Goal: Task Accomplishment & Management: Use online tool/utility

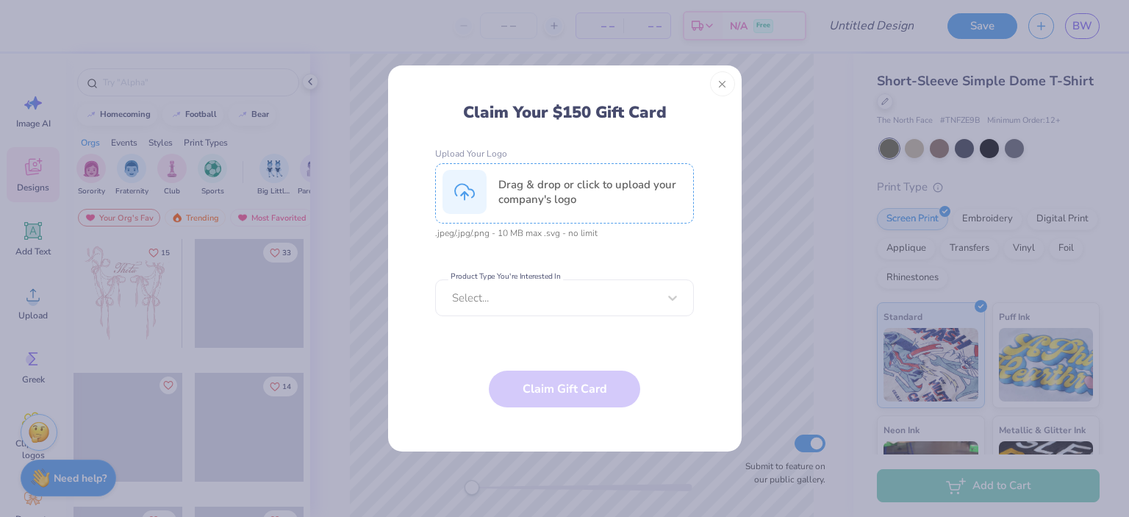
click at [626, 201] on div "Drag & drop or click to upload your company's logo" at bounding box center [592, 191] width 188 height 29
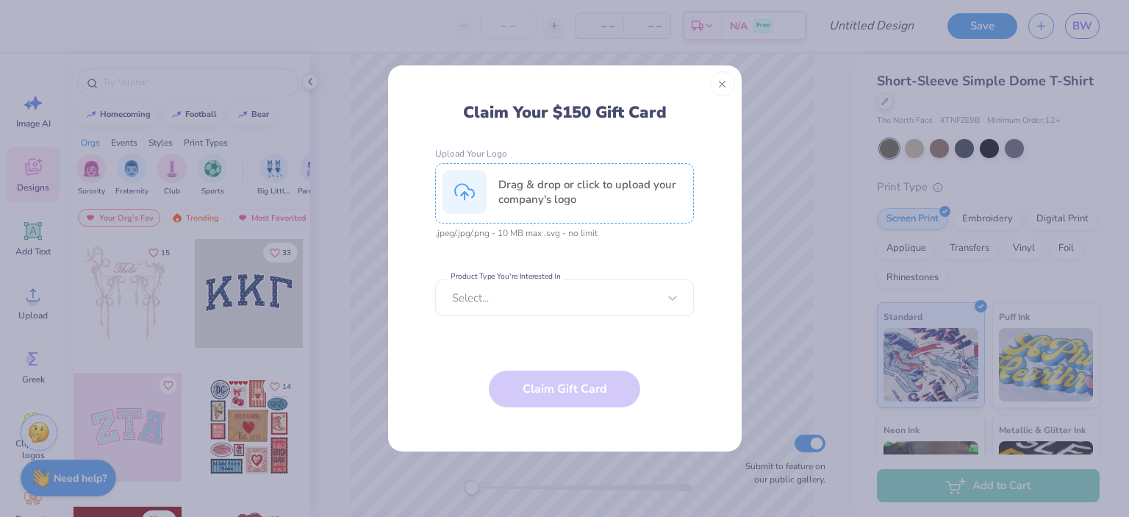
click at [556, 207] on div "Drag & drop or click to upload your company's logo" at bounding box center [564, 193] width 259 height 60
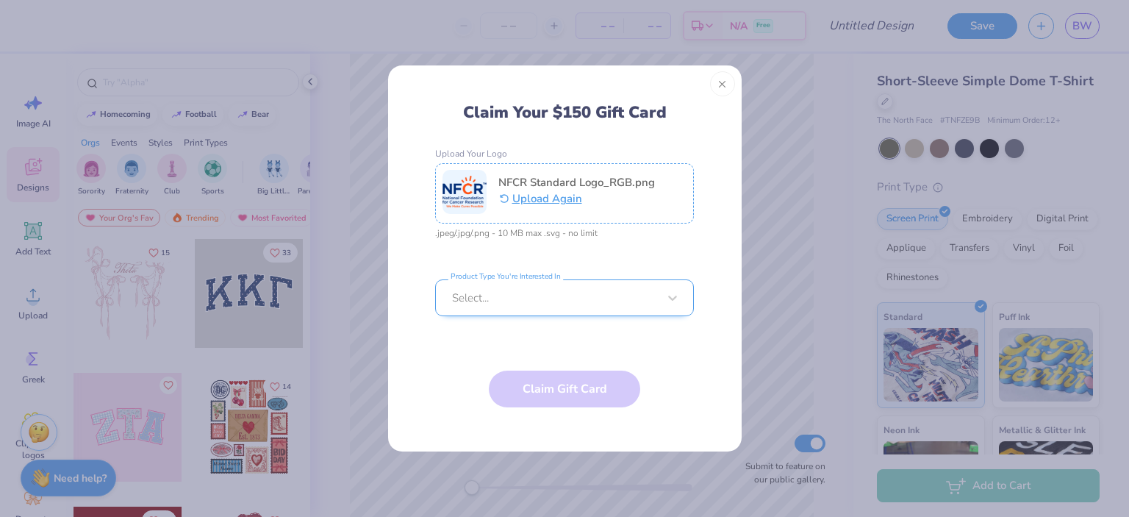
click at [557, 301] on div at bounding box center [555, 298] width 206 height 16
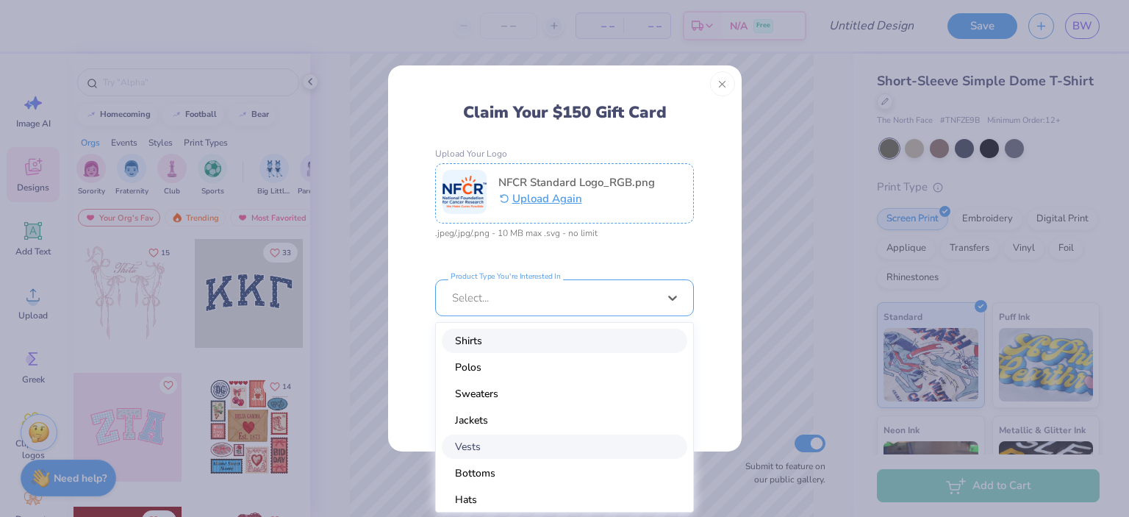
scroll to position [59, 0]
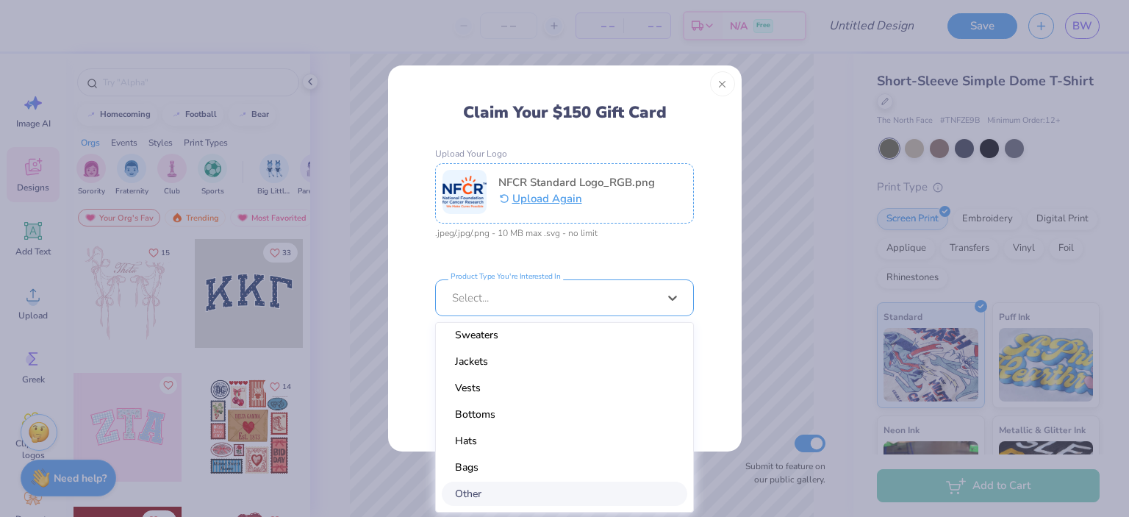
click at [515, 494] on div "Other" at bounding box center [565, 494] width 246 height 24
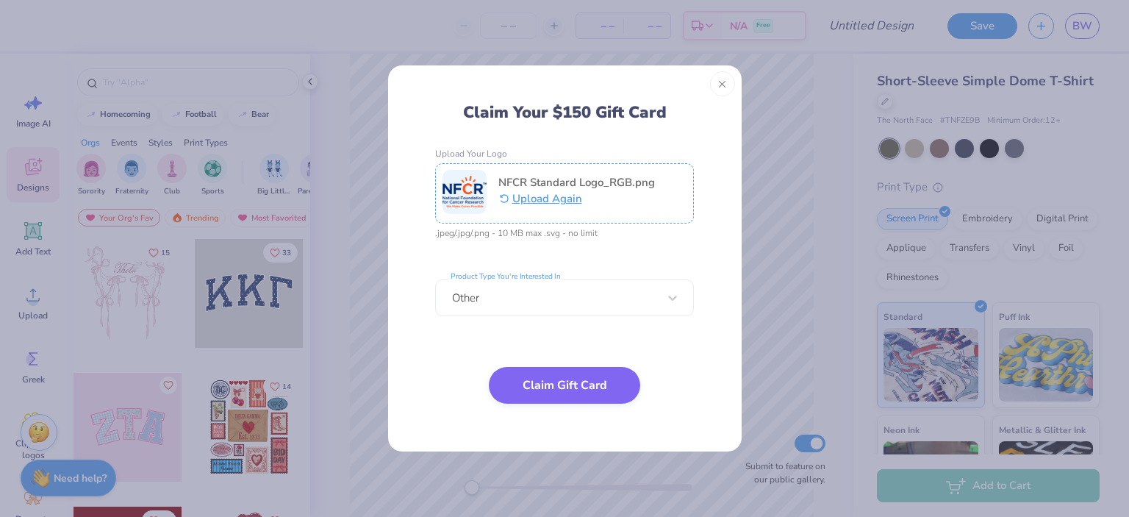
click at [569, 393] on button "Claim Gift Card" at bounding box center [564, 385] width 151 height 37
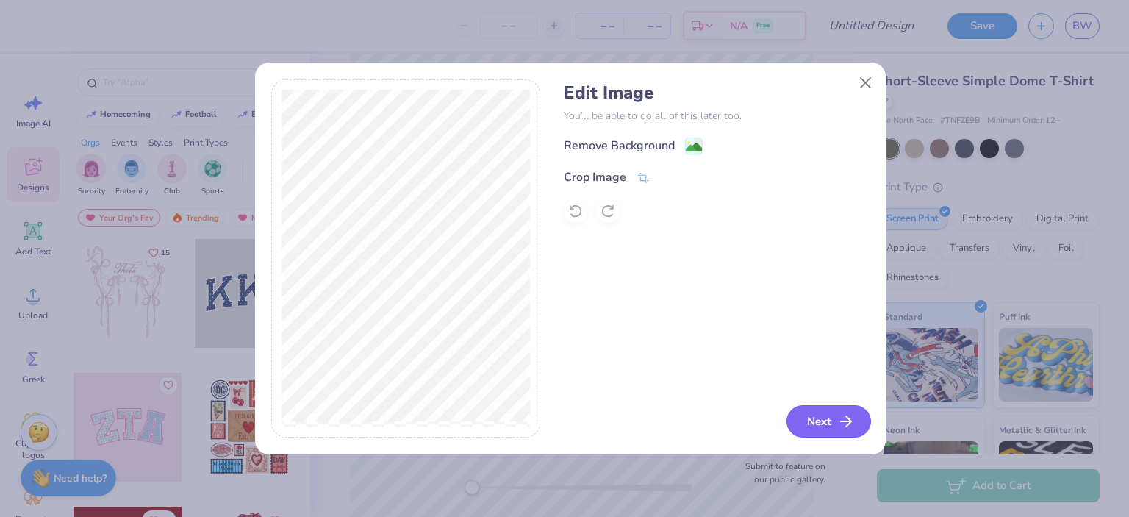
click at [804, 412] on button "Next" at bounding box center [829, 421] width 85 height 32
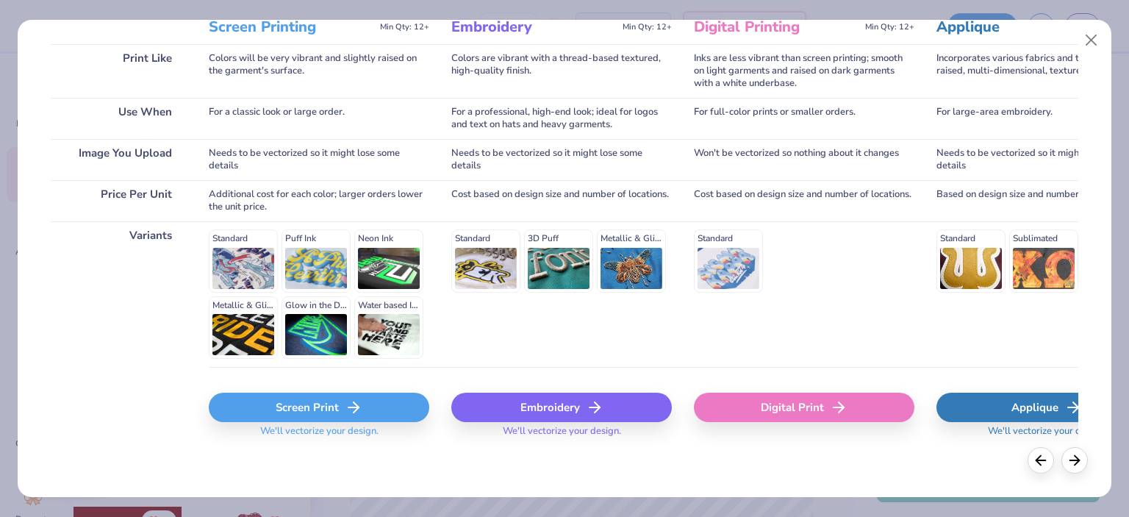
scroll to position [215, 0]
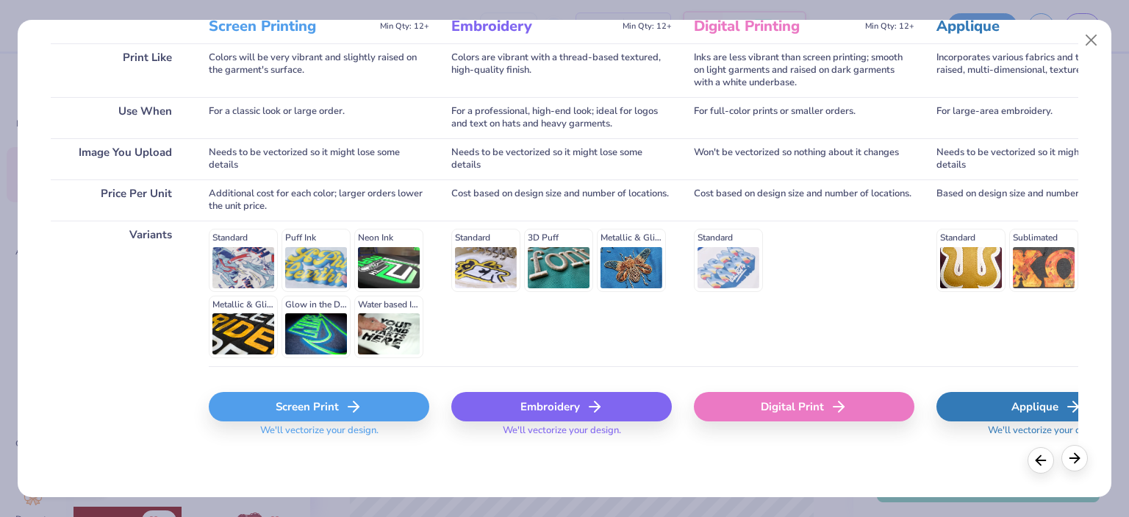
click at [1070, 462] on icon at bounding box center [1075, 458] width 16 height 16
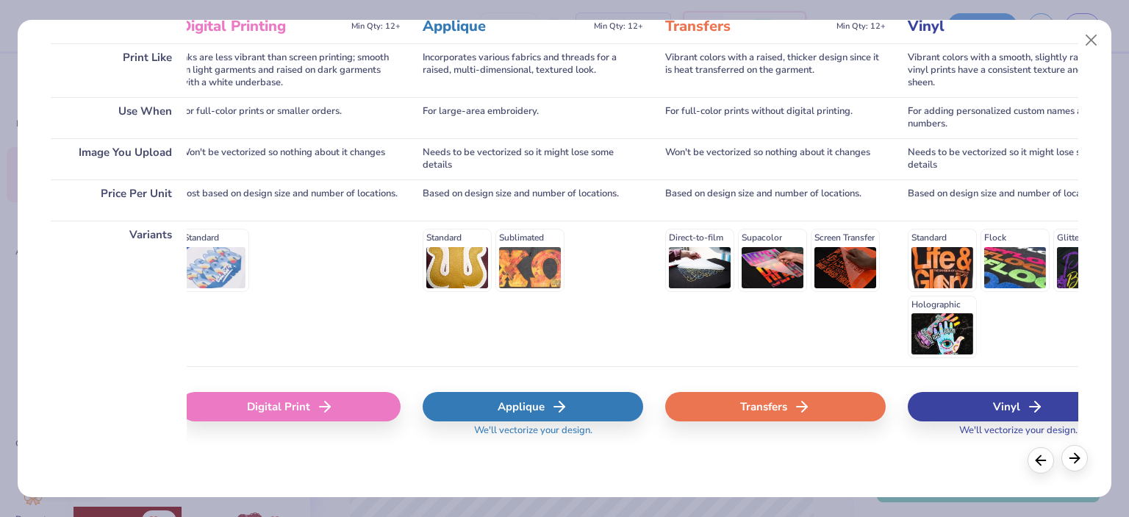
click at [1070, 462] on icon at bounding box center [1075, 458] width 16 height 16
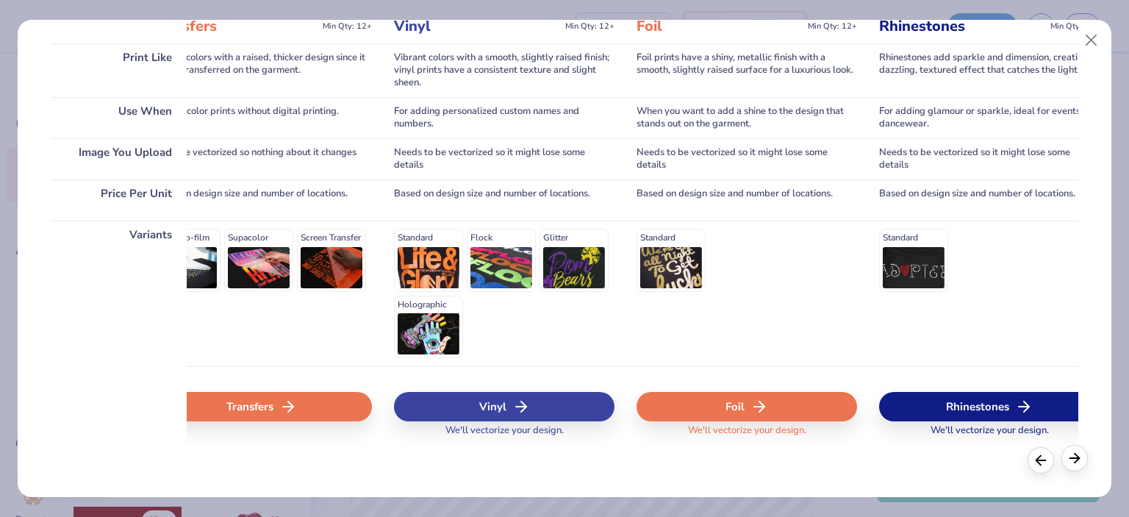
click at [1070, 462] on icon at bounding box center [1075, 458] width 16 height 16
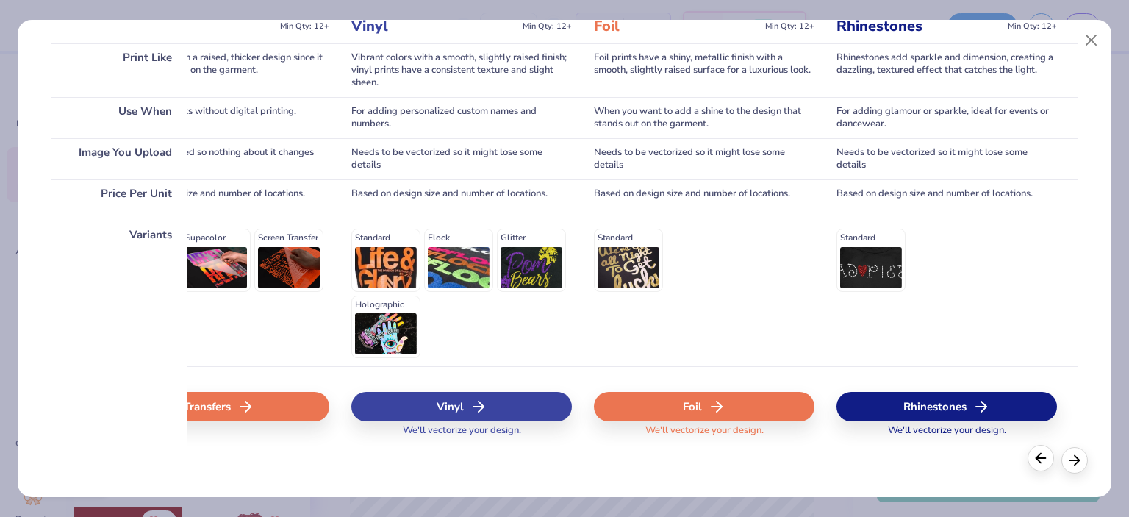
click at [1030, 462] on div at bounding box center [1041, 458] width 26 height 26
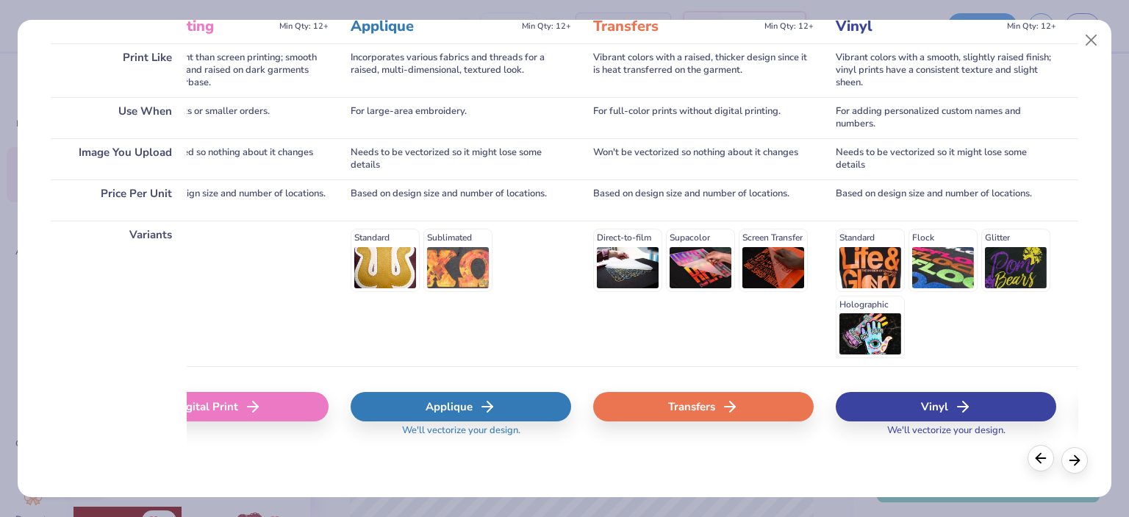
scroll to position [0, 556]
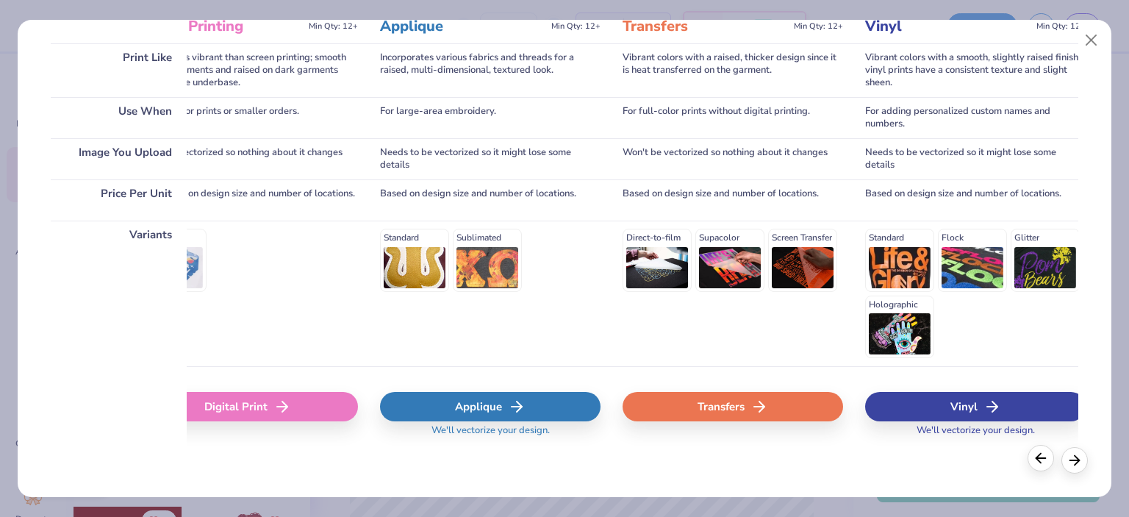
click at [1050, 467] on div at bounding box center [1041, 458] width 26 height 26
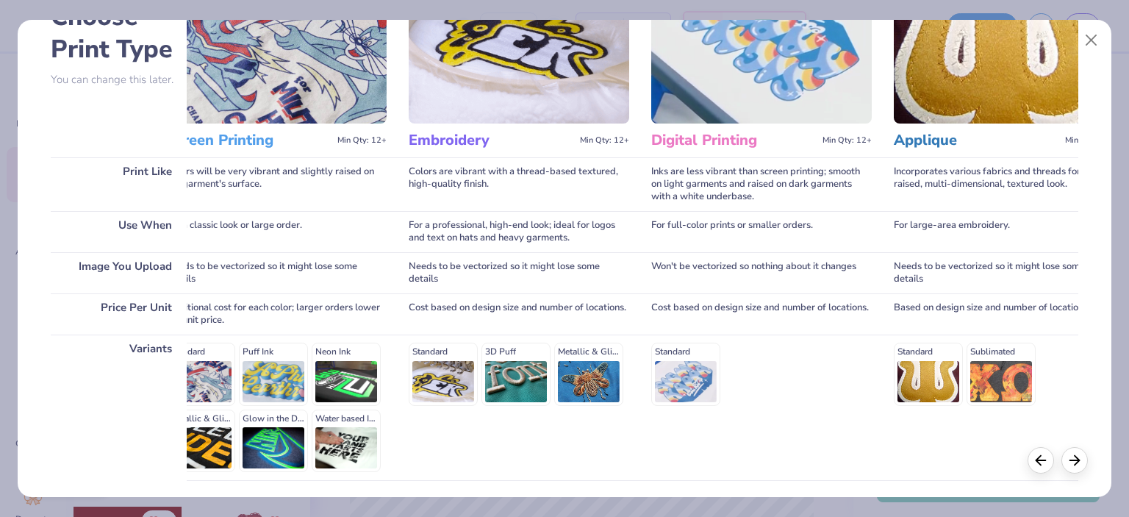
scroll to position [147, 0]
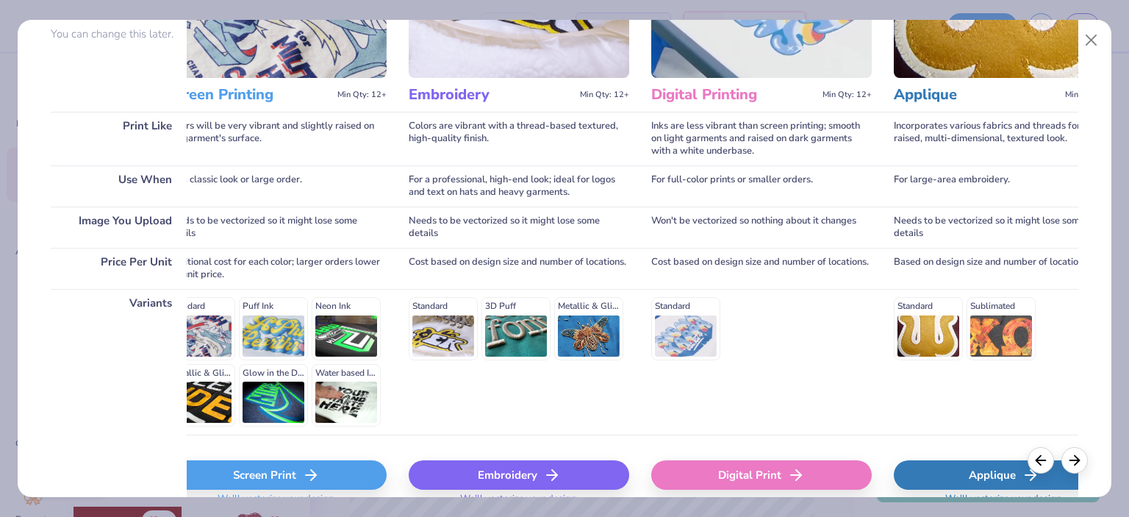
click at [774, 473] on div "Digital Print" at bounding box center [761, 474] width 221 height 29
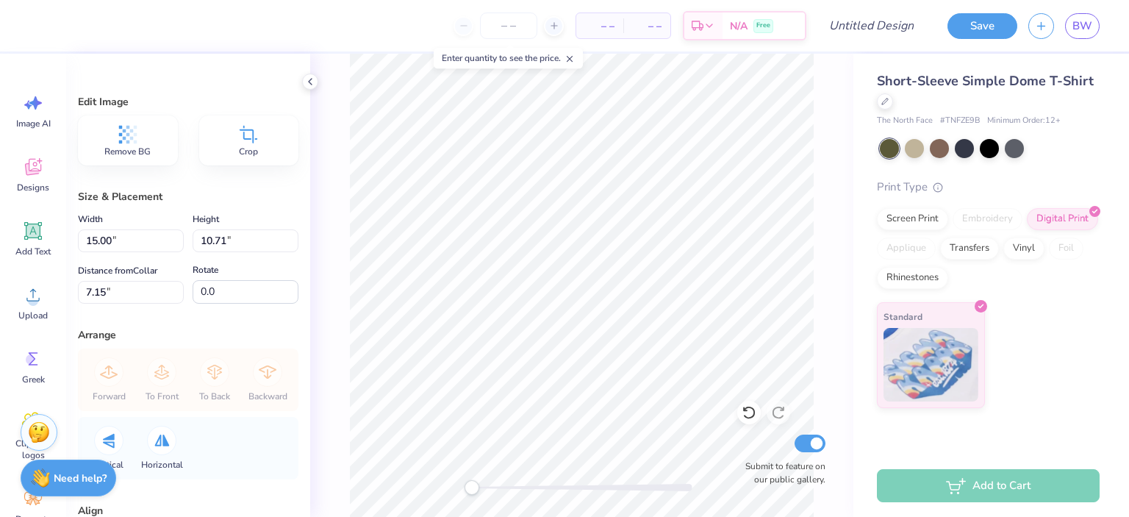
scroll to position [150, 0]
